Goal: Information Seeking & Learning: Learn about a topic

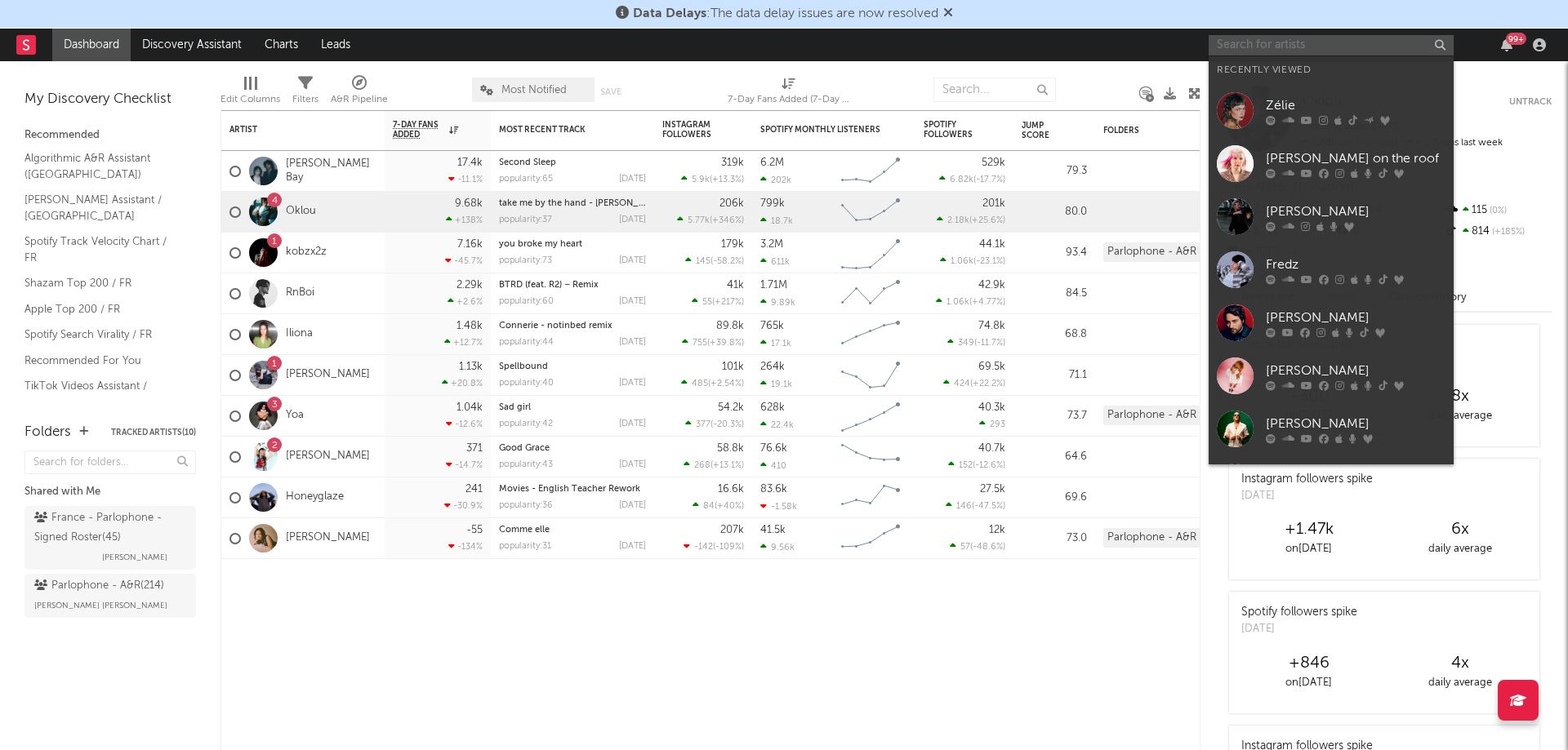
click at [1295, 43] on input "text" at bounding box center [1331, 44] width 245 height 20
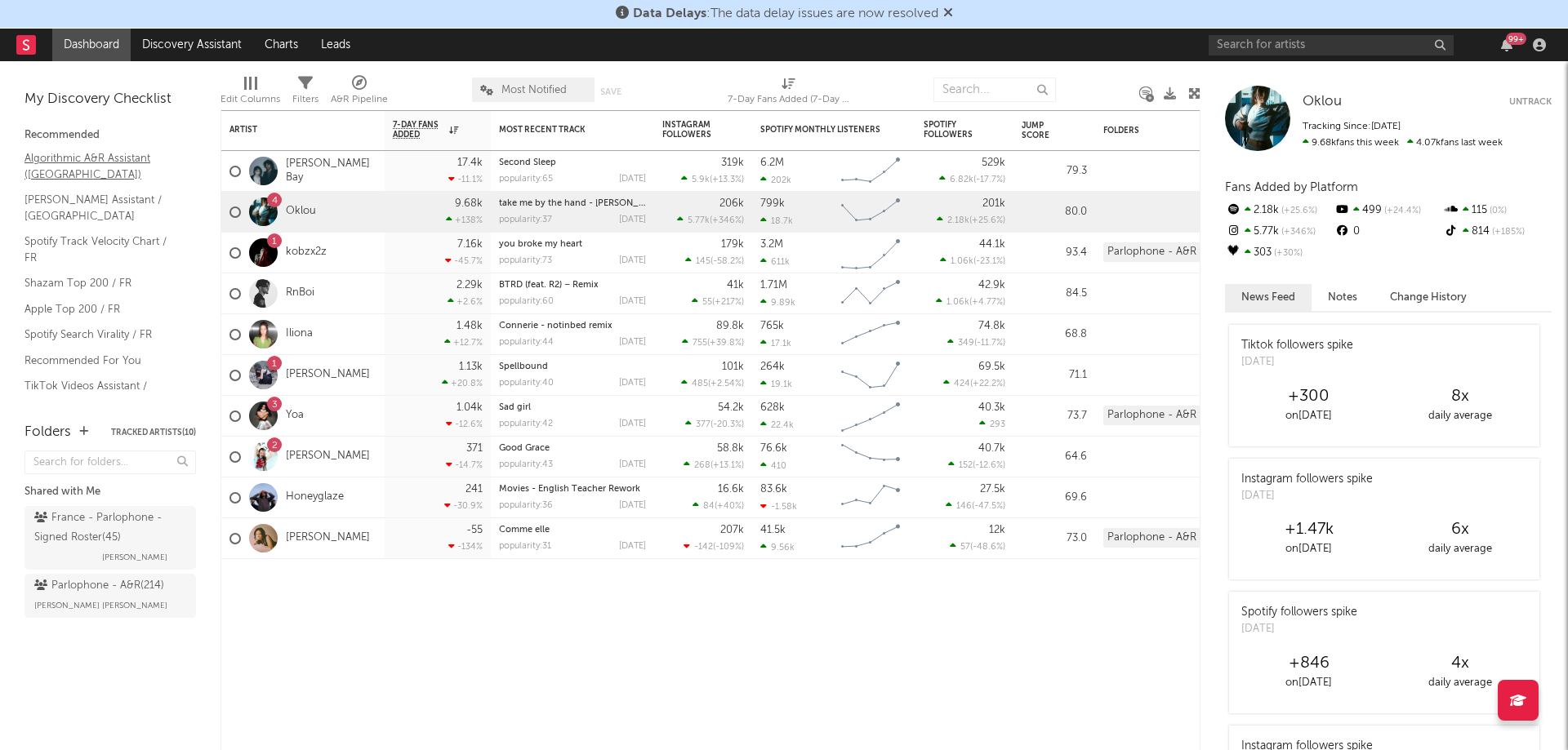
click at [67, 160] on link "Algorithmic A&R Assistant ([GEOGRAPHIC_DATA])" at bounding box center [101, 166] width 155 height 34
click at [69, 168] on link "Algorithmic A&R Assistant ([GEOGRAPHIC_DATA])" at bounding box center [101, 166] width 155 height 34
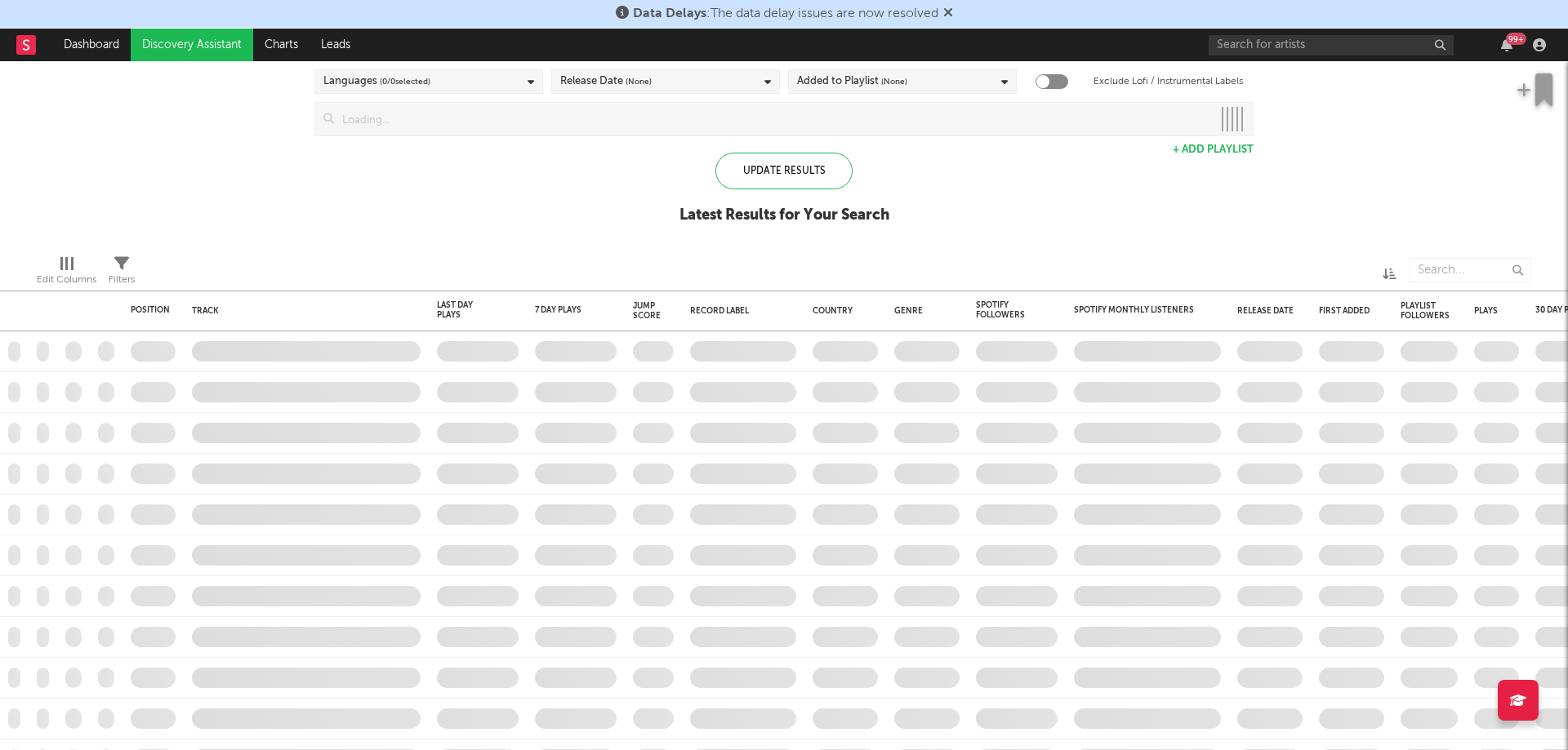
checkbox input "true"
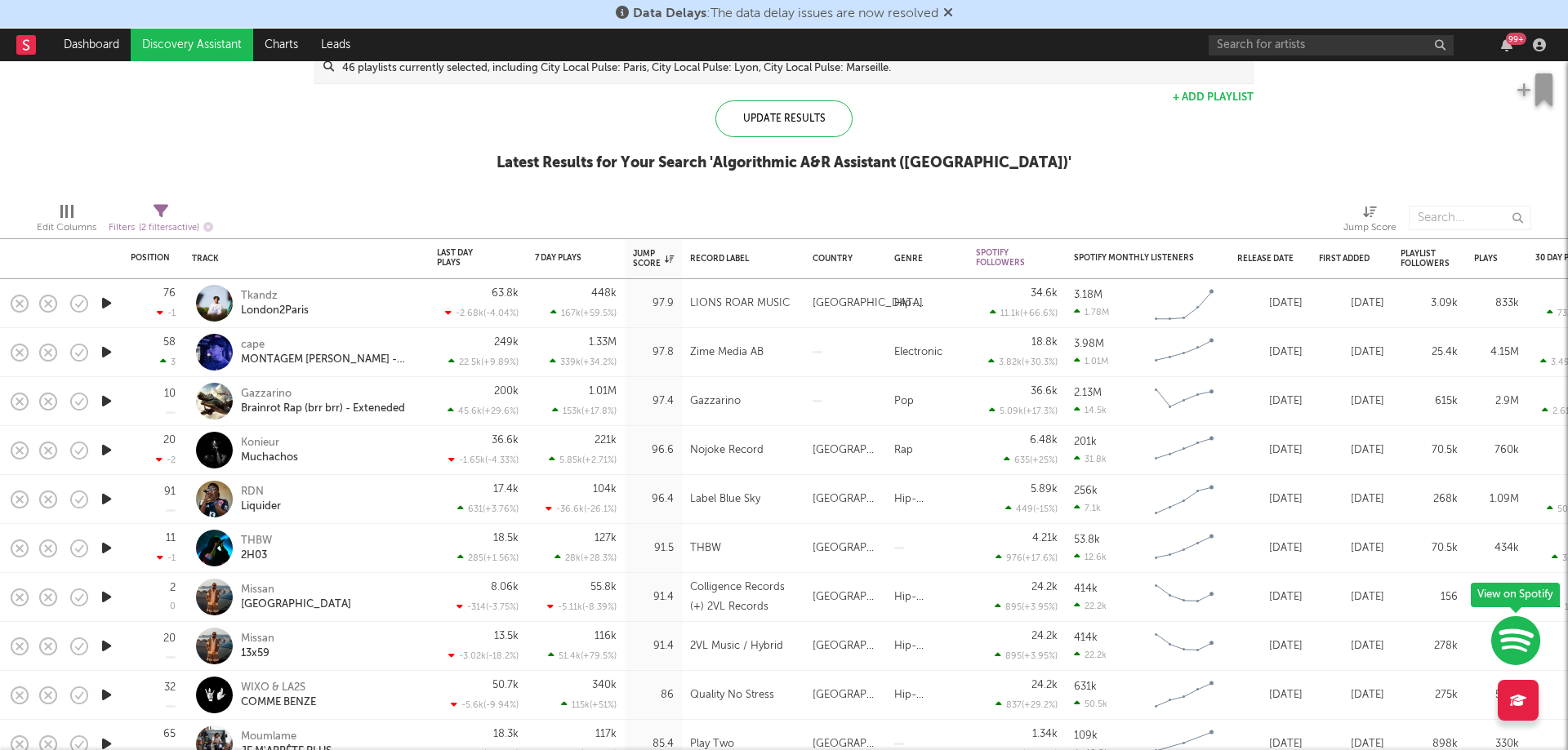
click at [94, 302] on div at bounding box center [106, 303] width 33 height 49
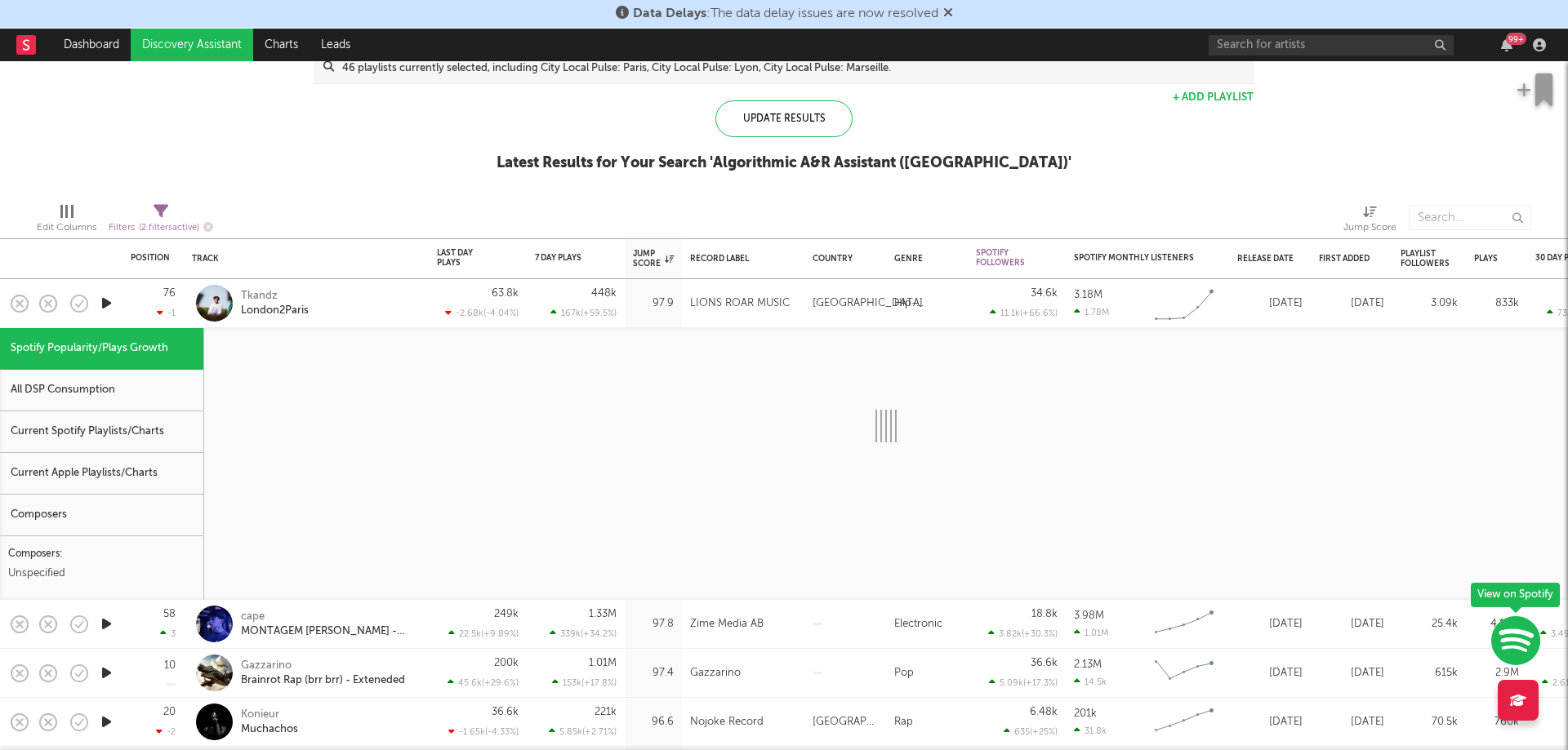
click at [112, 302] on icon "button" at bounding box center [107, 302] width 17 height 20
select select "1w"
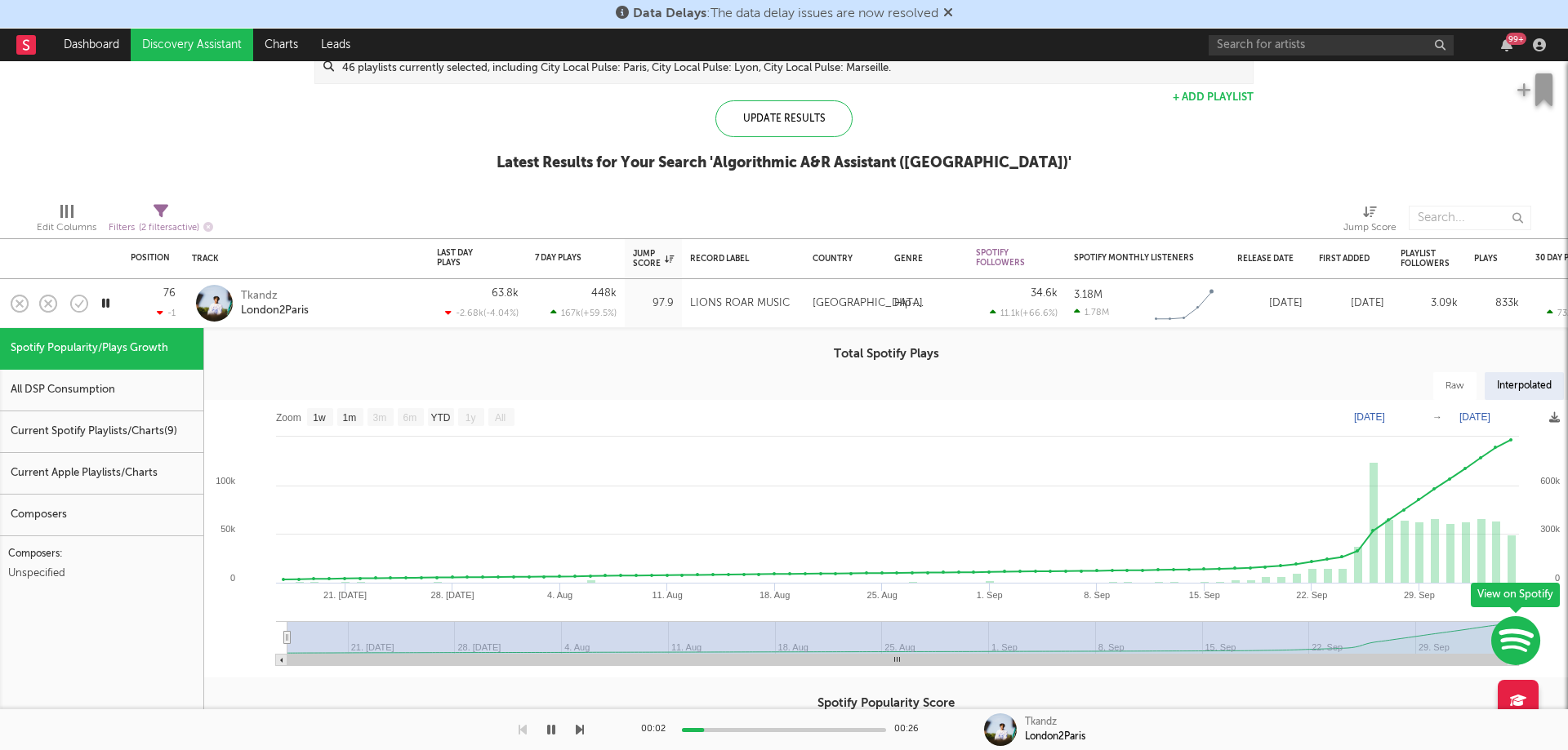
click at [111, 301] on icon "button" at bounding box center [106, 302] width 15 height 20
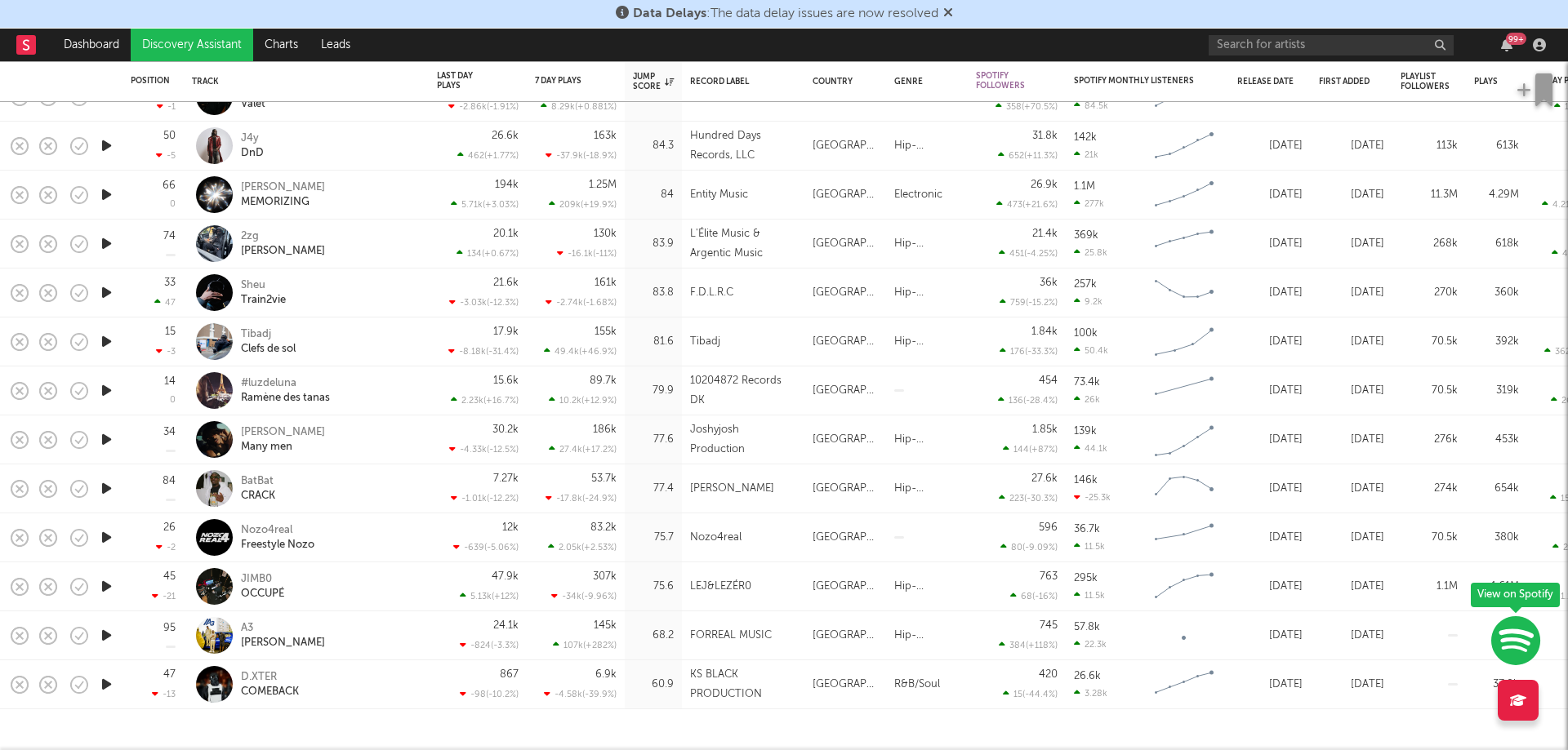
click at [115, 388] on icon "button" at bounding box center [107, 390] width 17 height 20
click at [113, 388] on icon "button" at bounding box center [106, 390] width 15 height 20
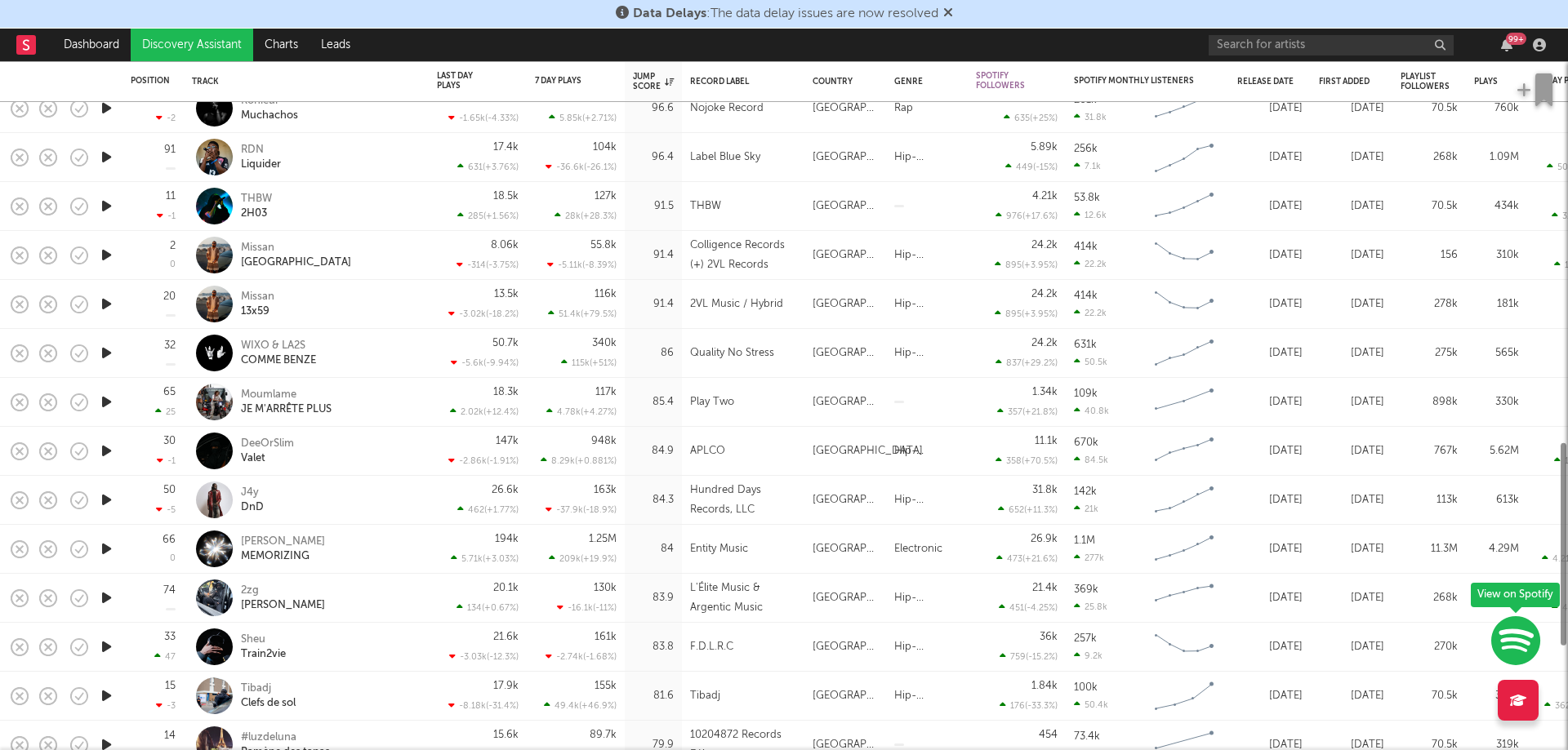
select select "1w"
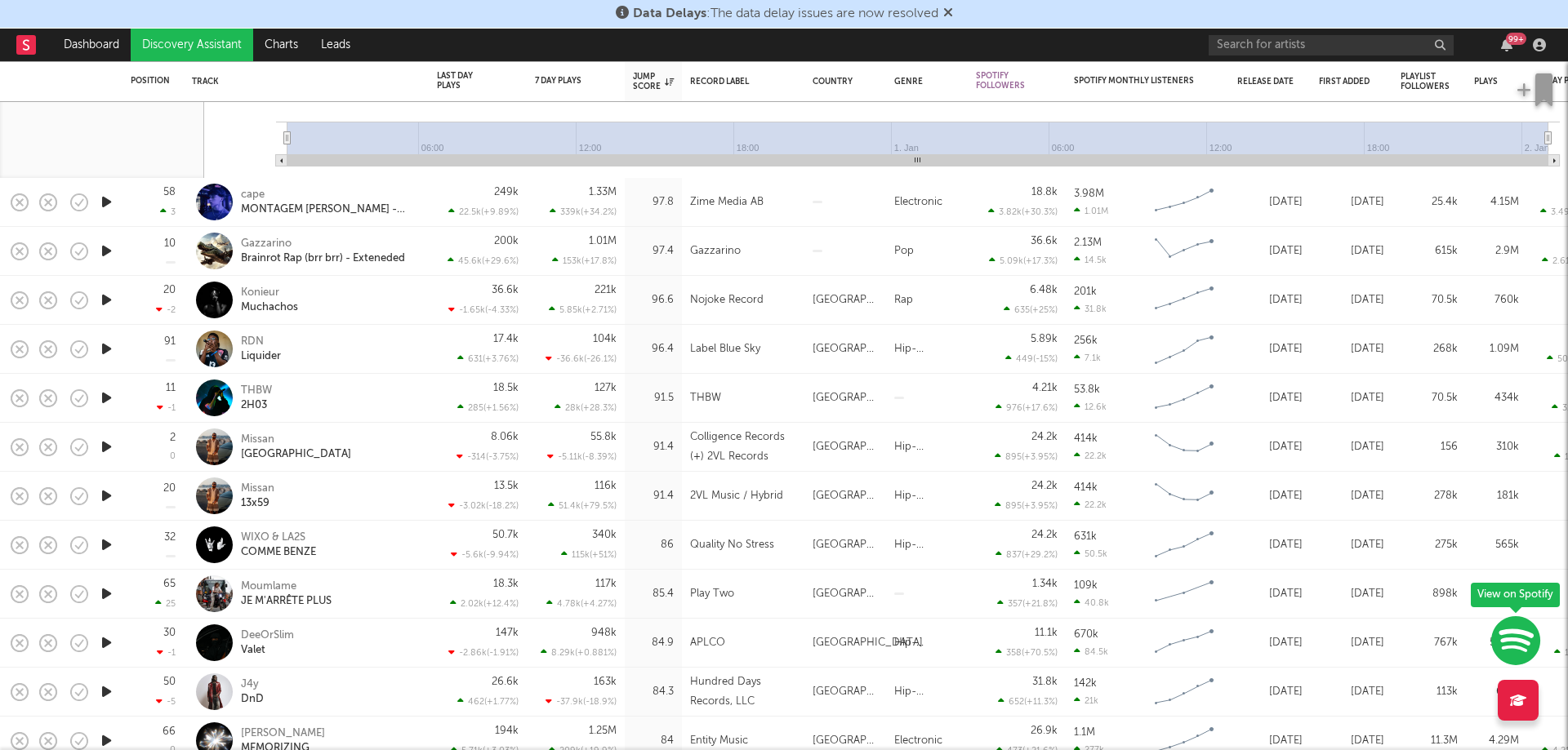
click at [100, 205] on icon "button" at bounding box center [107, 201] width 17 height 20
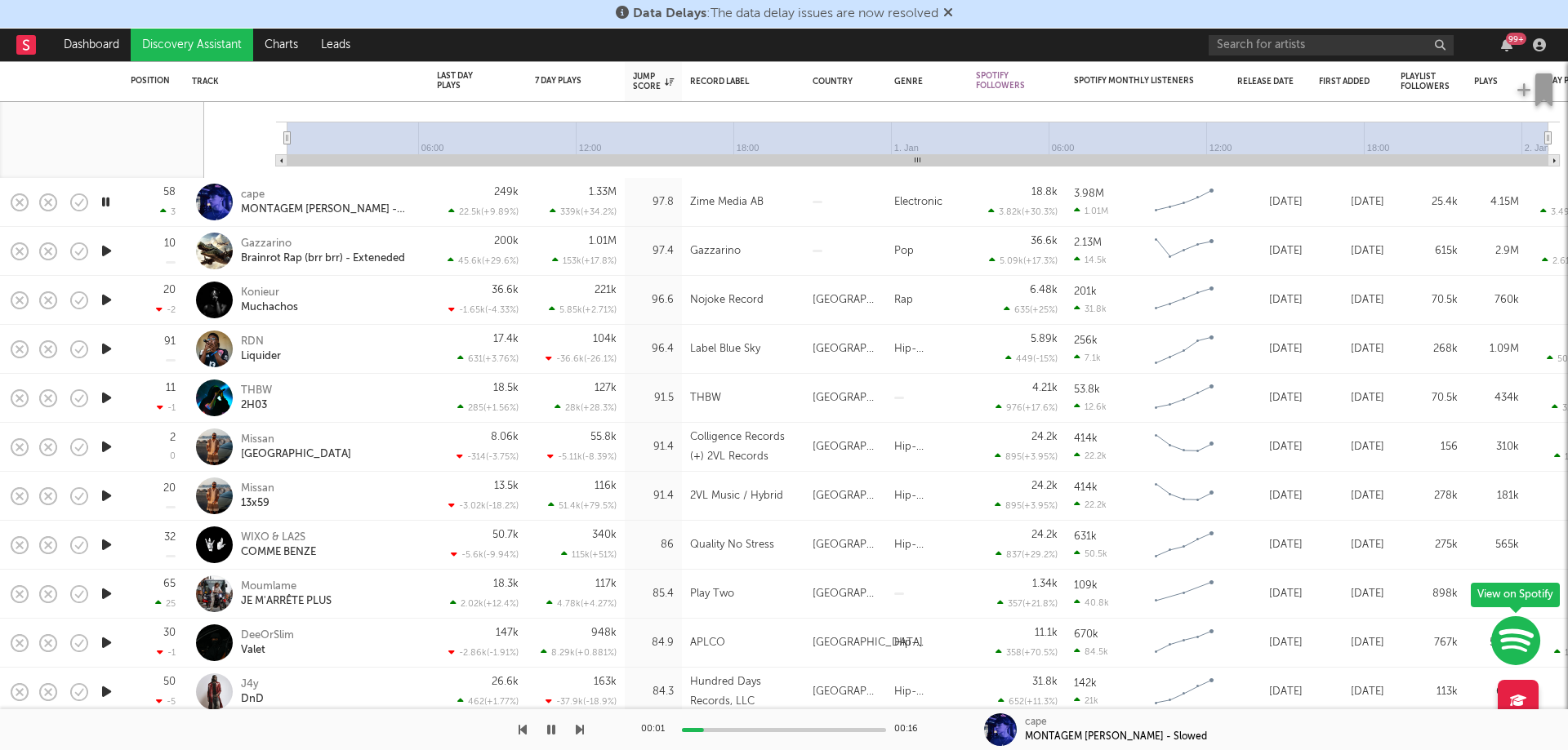
click at [108, 246] on icon "button" at bounding box center [107, 250] width 17 height 20
click at [109, 300] on icon "button" at bounding box center [107, 299] width 17 height 20
click at [112, 349] on icon "button" at bounding box center [107, 349] width 17 height 20
click at [105, 401] on icon "button" at bounding box center [107, 398] width 17 height 20
click at [108, 448] on icon "button" at bounding box center [107, 447] width 17 height 20
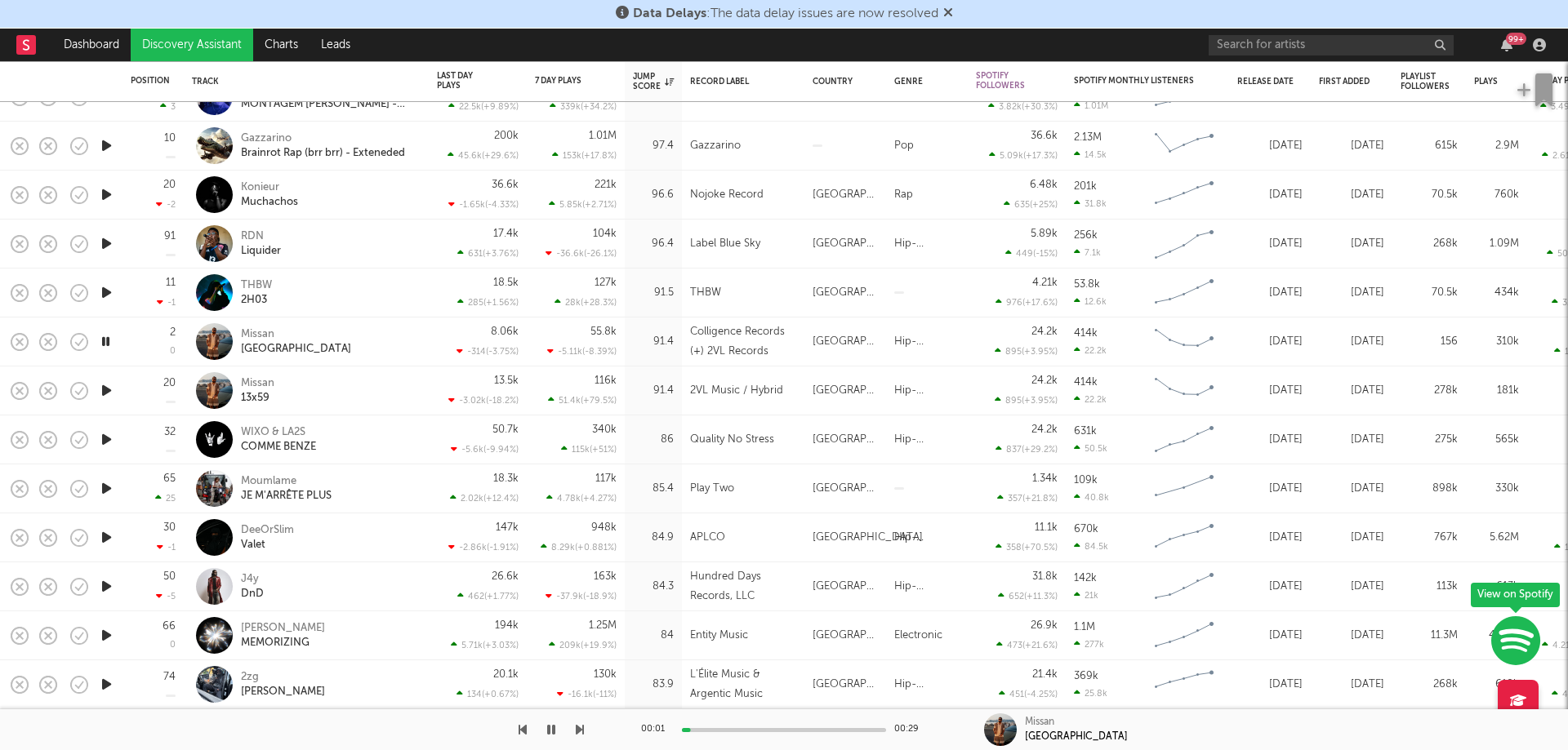
click at [103, 389] on icon "button" at bounding box center [107, 390] width 17 height 20
click at [118, 442] on div at bounding box center [106, 440] width 33 height 49
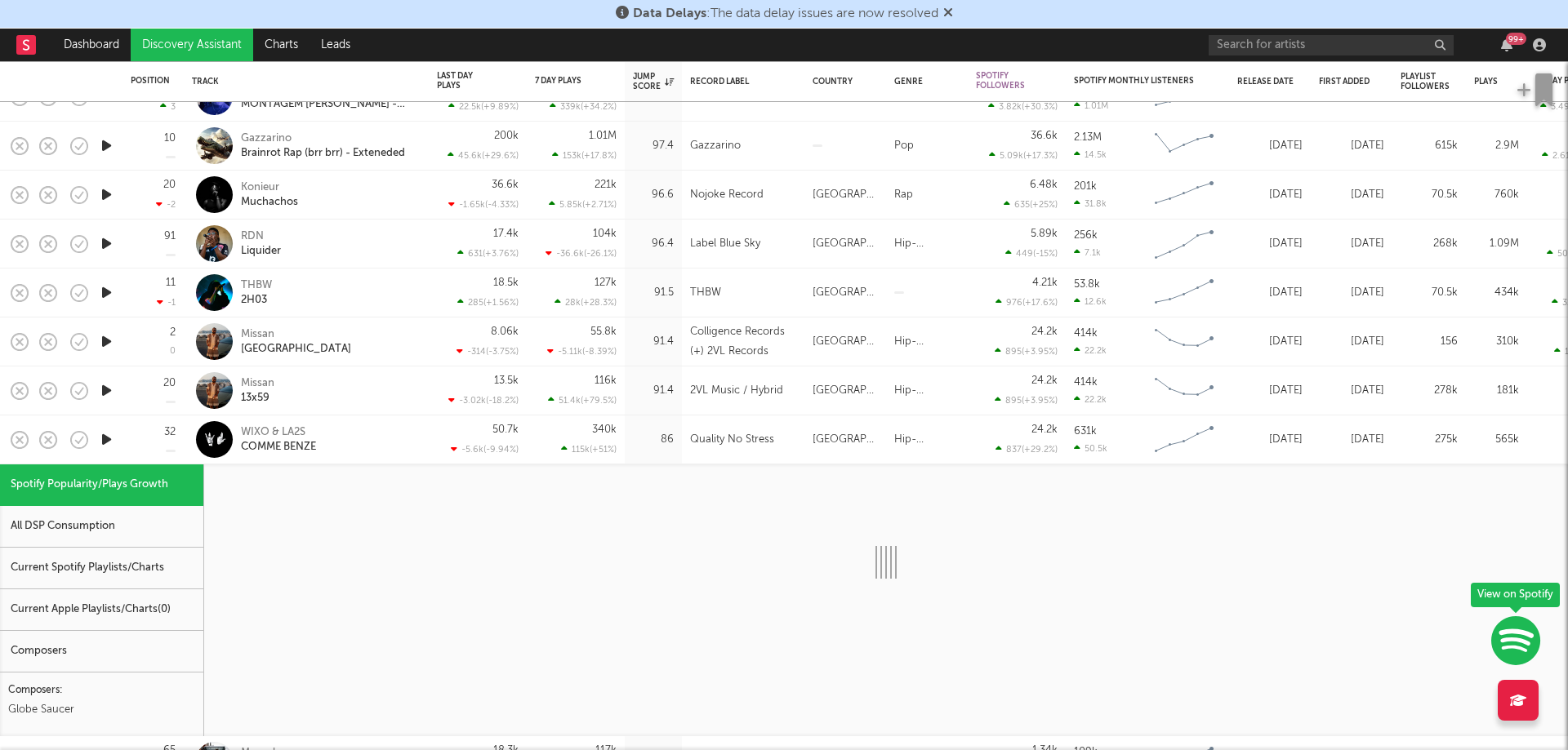
select select "1w"
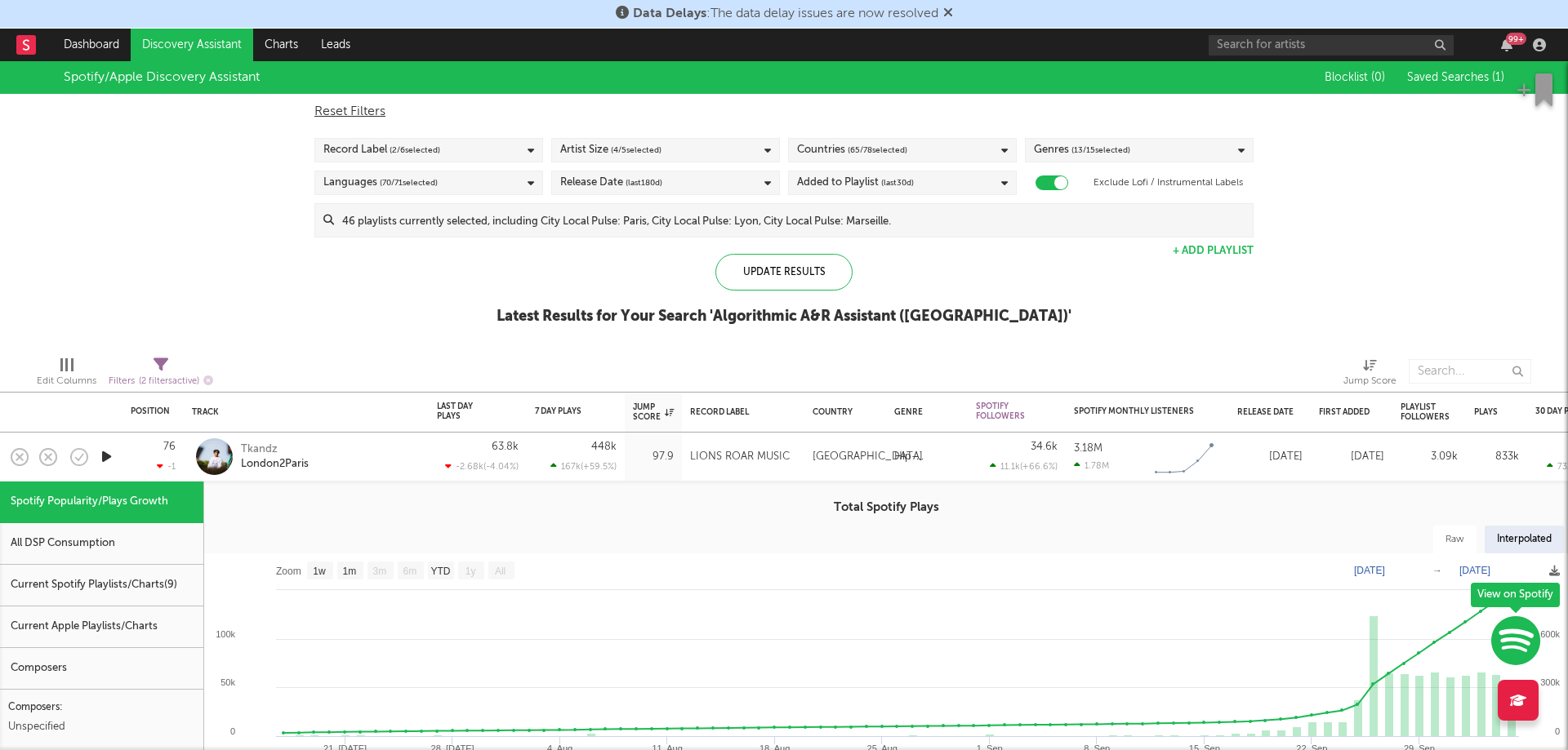
click at [924, 142] on div "Countries ( 65 / 78 selected)" at bounding box center [902, 149] width 228 height 24
click at [894, 147] on span "( 65 / 78 selected)" at bounding box center [877, 150] width 60 height 19
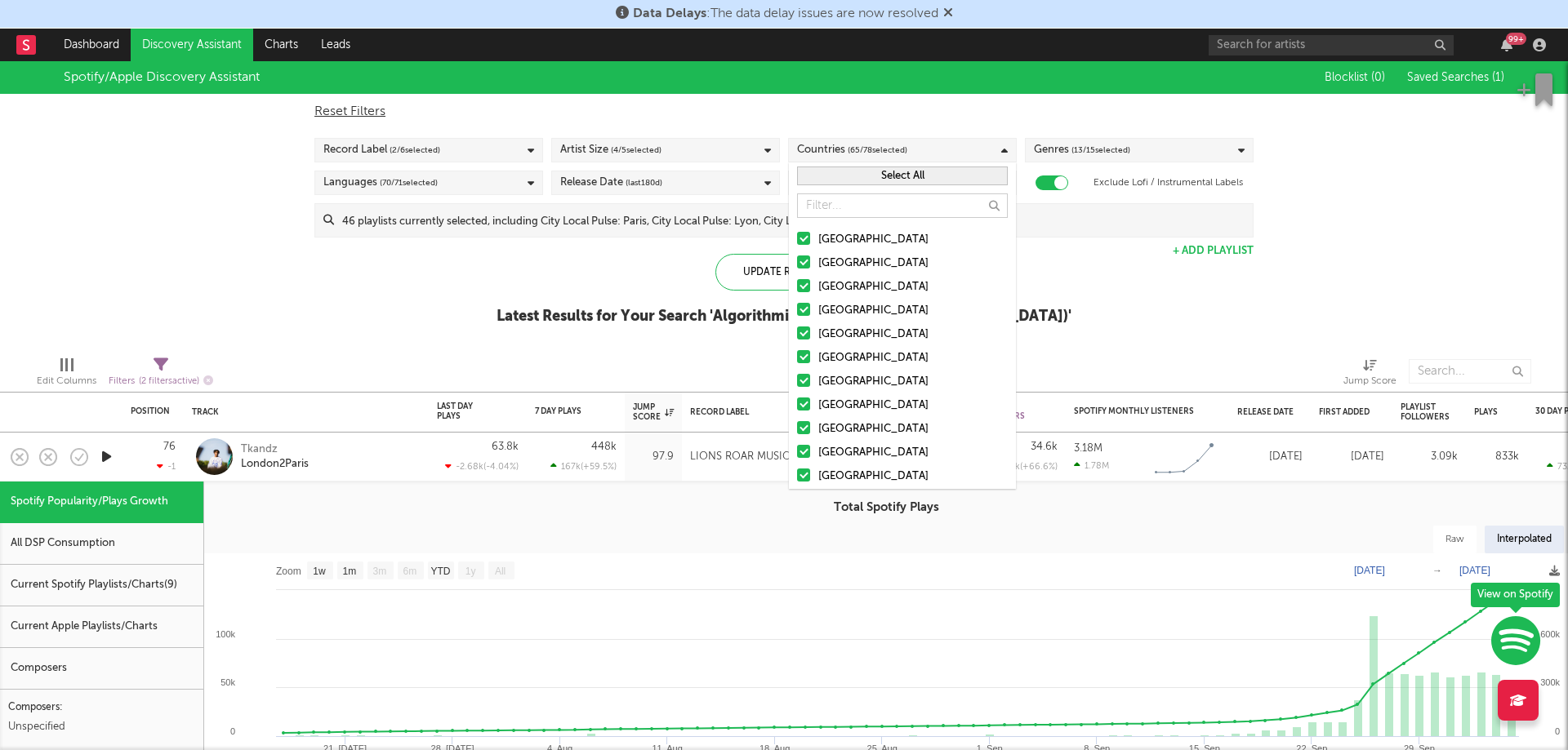
click at [797, 266] on div at bounding box center [803, 262] width 13 height 13
click at [797, 266] on input "Australia" at bounding box center [797, 264] width 0 height 19
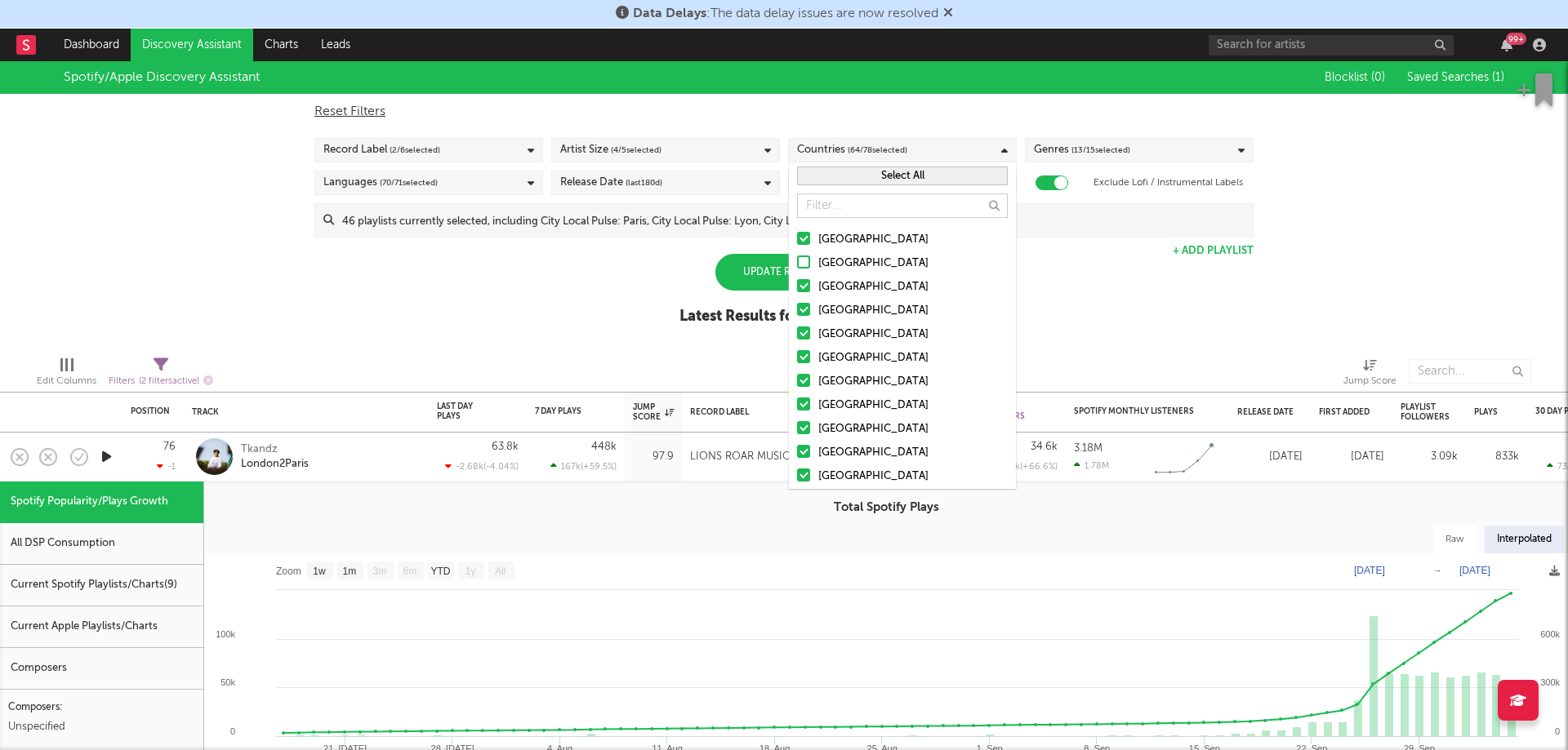
click at [804, 281] on div at bounding box center [803, 286] width 13 height 13
click at [797, 281] on input "Canada" at bounding box center [797, 287] width 0 height 19
click at [806, 314] on div at bounding box center [803, 310] width 13 height 13
click at [797, 314] on input "[GEOGRAPHIC_DATA]" at bounding box center [797, 311] width 0 height 19
click at [803, 328] on div at bounding box center [803, 333] width 13 height 13
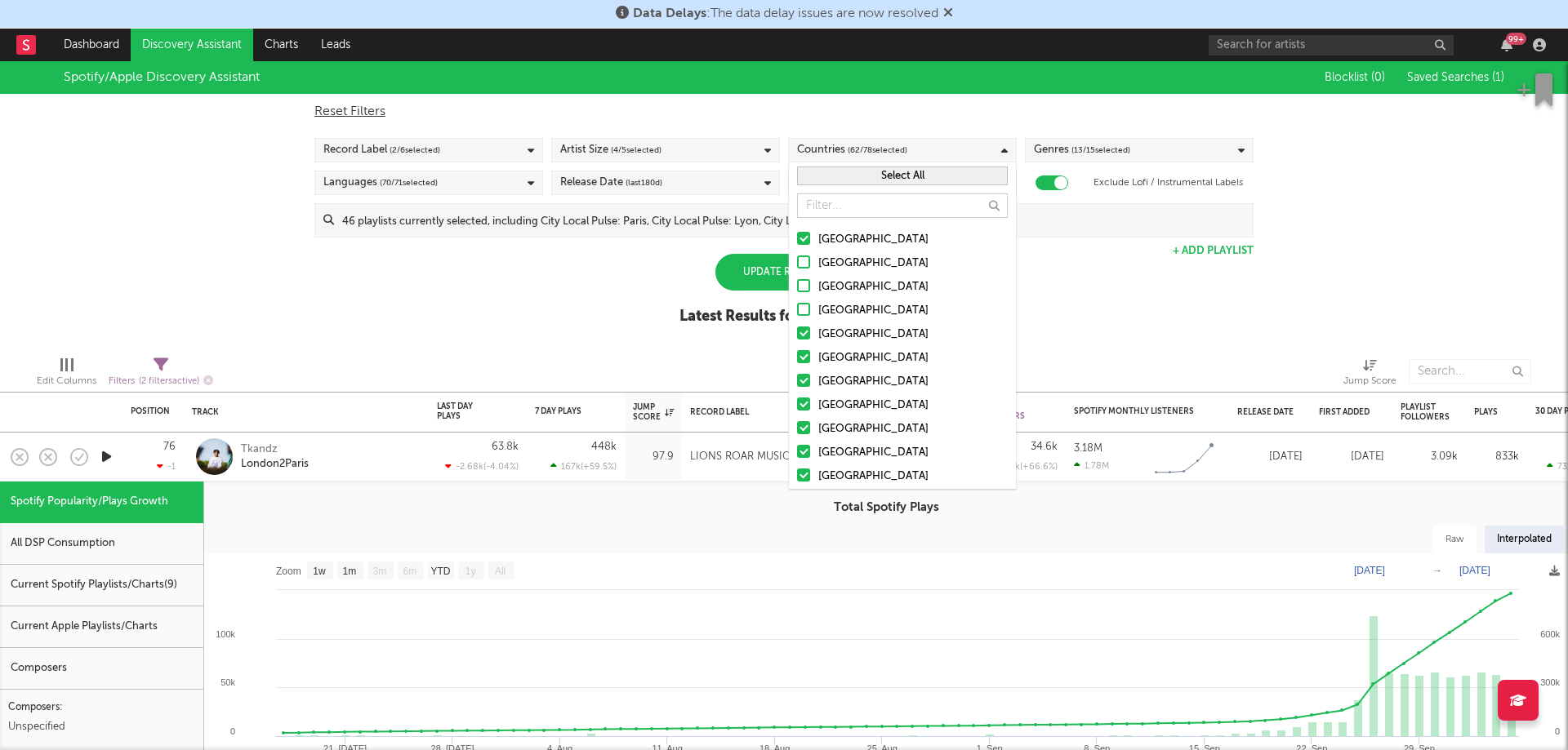
click at [797, 328] on input "Ireland" at bounding box center [797, 334] width 0 height 19
click at [802, 366] on label "Germany" at bounding box center [902, 358] width 211 height 19
click at [797, 366] on input "Germany" at bounding box center [797, 358] width 0 height 19
click at [888, 181] on button "Select All" at bounding box center [902, 175] width 211 height 18
click at [888, 175] on button "Deselect All" at bounding box center [902, 175] width 211 height 18
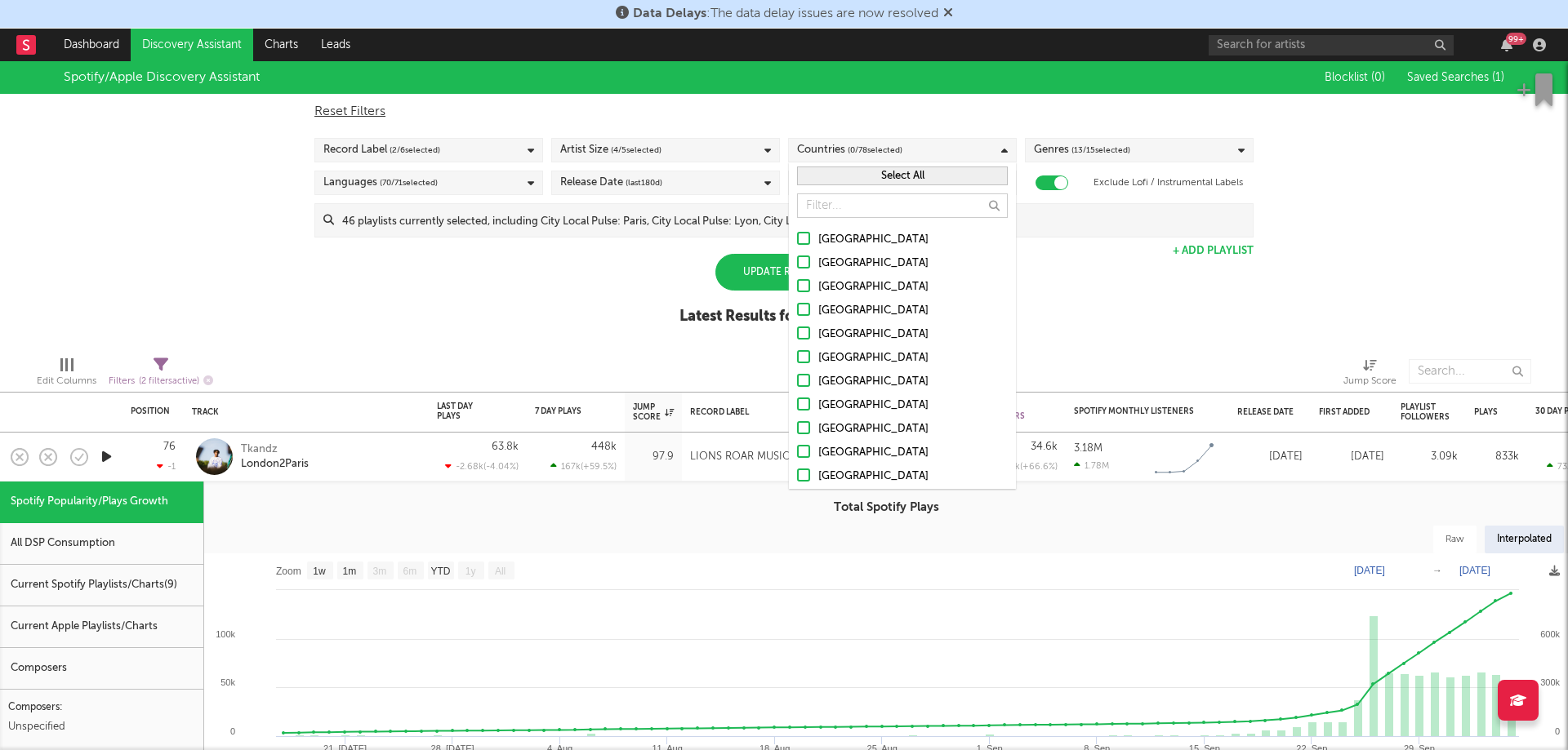
click at [809, 241] on div at bounding box center [803, 239] width 13 height 13
click at [797, 241] on input "United States" at bounding box center [797, 240] width 0 height 19
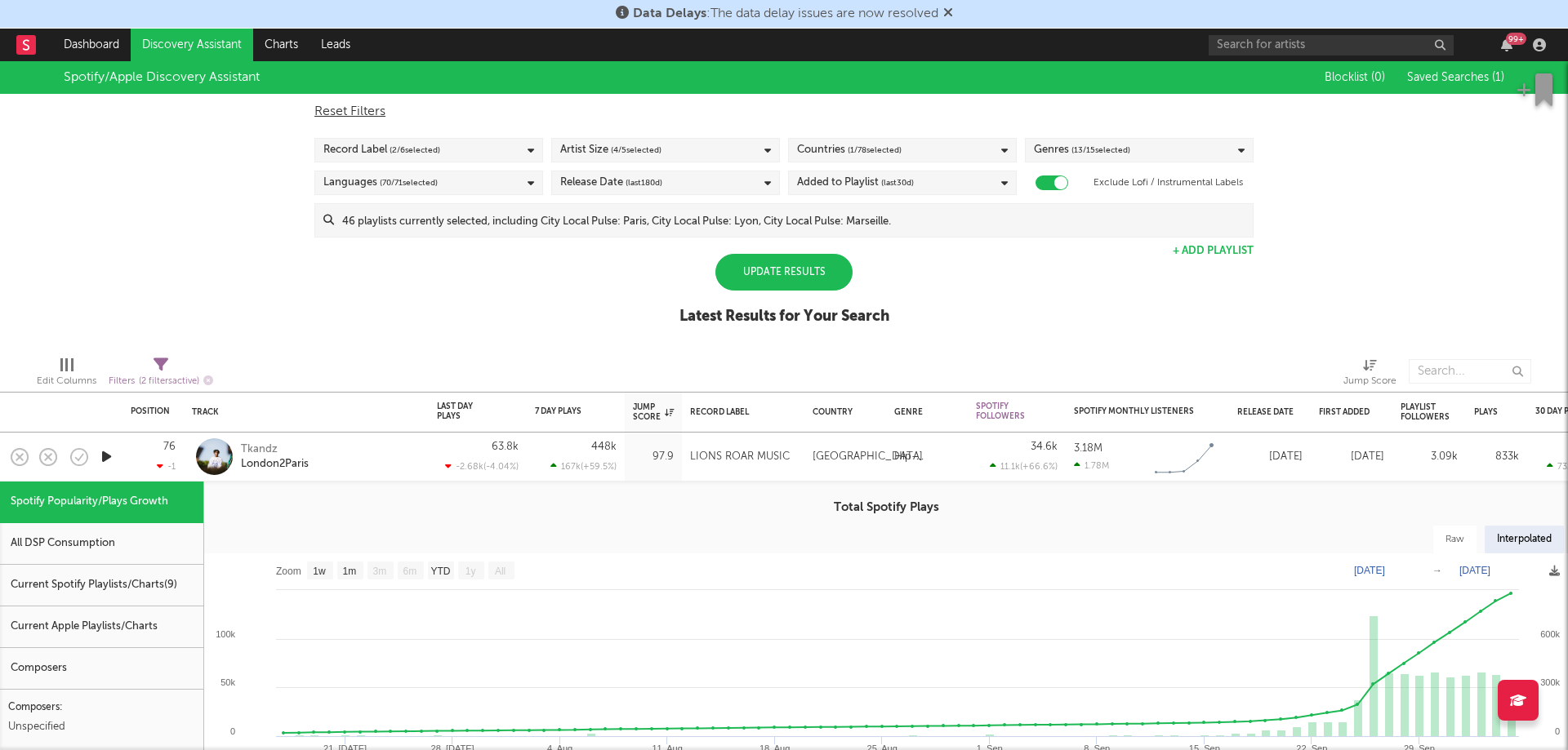
click at [1065, 273] on div "Spotify/Apple Discovery Assistant Blocklist ( 0 ) Saved Searches ( 1 ) Reset Fi…" at bounding box center [784, 202] width 1568 height 281
click at [771, 281] on div "Update Results" at bounding box center [784, 272] width 137 height 37
